Goal: Find specific page/section: Find specific page/section

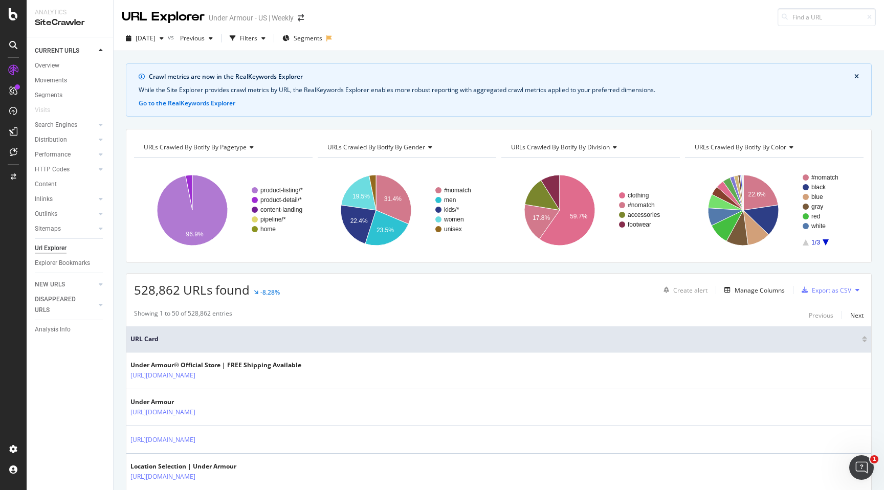
click at [298, 21] on div "URL Explorer Under Armour - US | Weekly" at bounding box center [218, 17] width 192 height 18
click at [298, 21] on span at bounding box center [301, 17] width 14 height 7
click at [302, 14] on icon "arrow-right-arrow-left" at bounding box center [301, 17] width 6 height 7
